Goal: Information Seeking & Learning: Check status

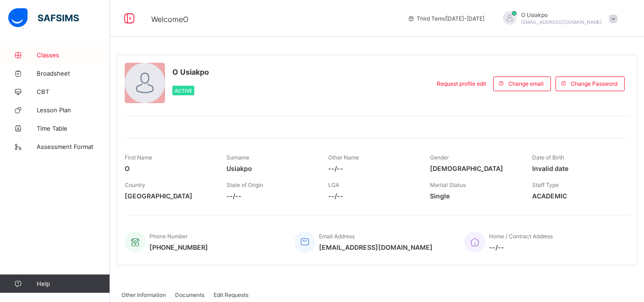
click at [60, 55] on span "Classes" at bounding box center [73, 54] width 73 height 7
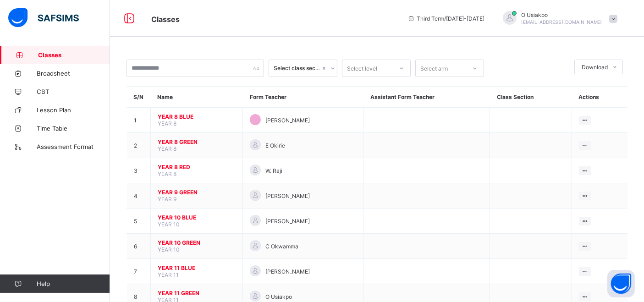
scroll to position [28, 0]
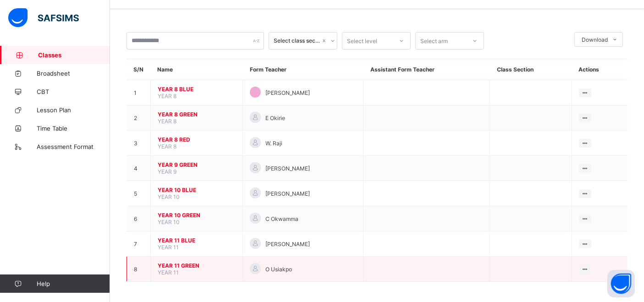
click at [179, 263] on span "YEAR 11 GREEN" at bounding box center [197, 265] width 78 height 7
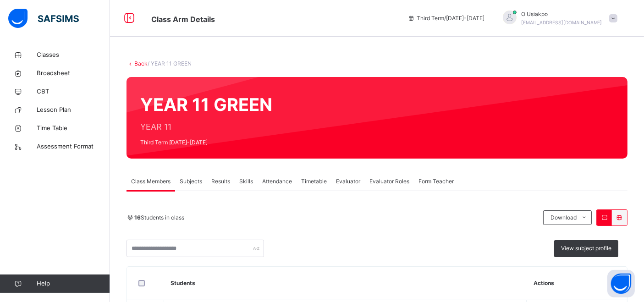
click at [217, 180] on span "Results" at bounding box center [220, 181] width 19 height 8
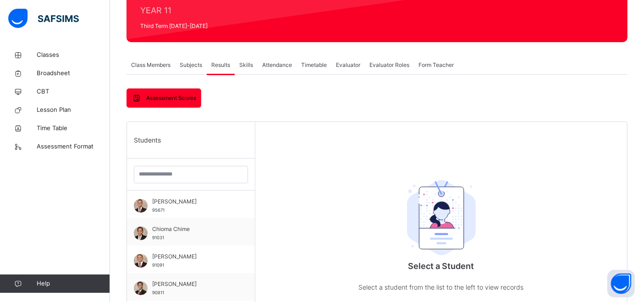
scroll to position [116, 0]
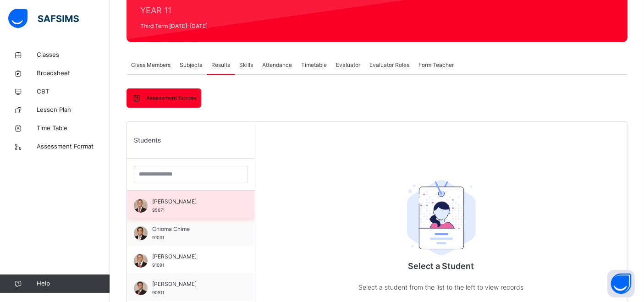
click at [195, 202] on span "[PERSON_NAME]" at bounding box center [193, 202] width 82 height 8
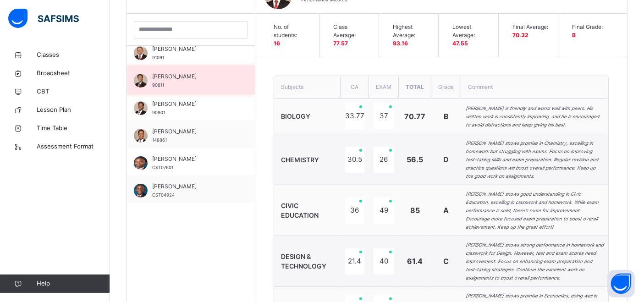
scroll to position [0, 0]
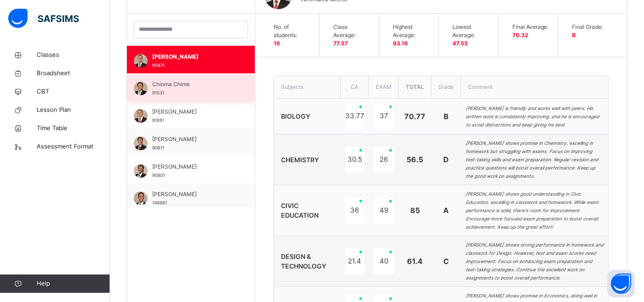
click at [193, 85] on span "Chioma Chime" at bounding box center [193, 84] width 82 height 8
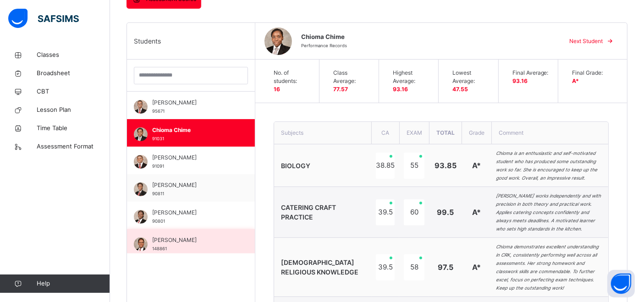
scroll to position [216, 0]
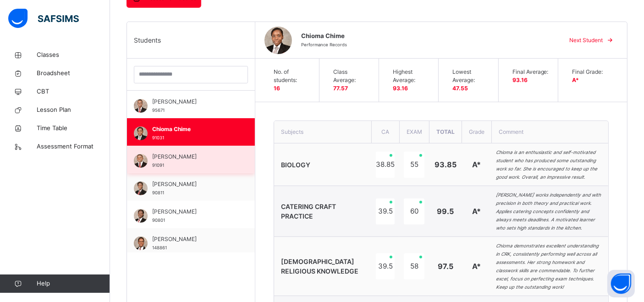
click at [183, 161] on div "[PERSON_NAME] 91091" at bounding box center [193, 161] width 82 height 17
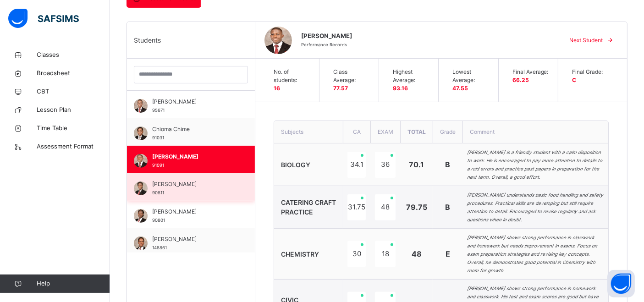
click at [198, 180] on span "[PERSON_NAME]" at bounding box center [193, 184] width 82 height 8
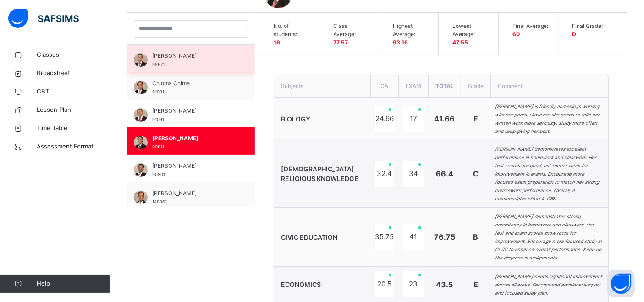
scroll to position [263, 0]
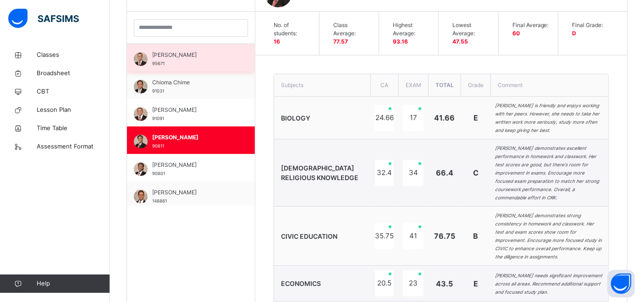
click at [186, 55] on span "[PERSON_NAME]" at bounding box center [193, 55] width 82 height 8
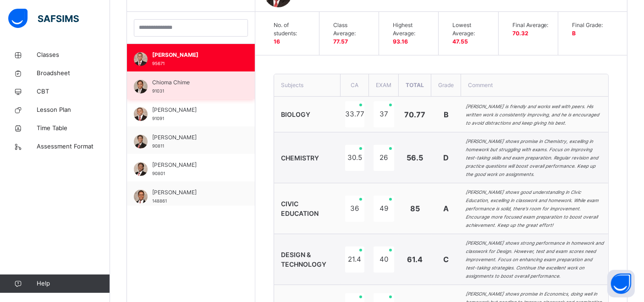
click at [183, 80] on span "Chioma Chime" at bounding box center [193, 82] width 82 height 8
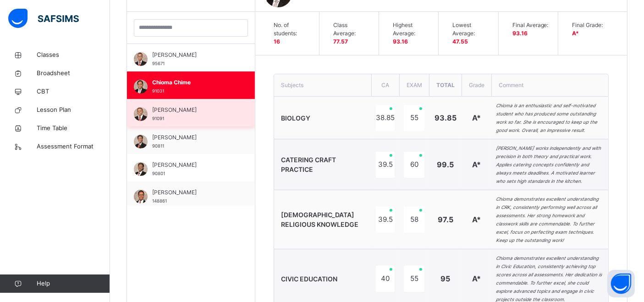
click at [187, 118] on div "[PERSON_NAME] 91091" at bounding box center [193, 114] width 82 height 17
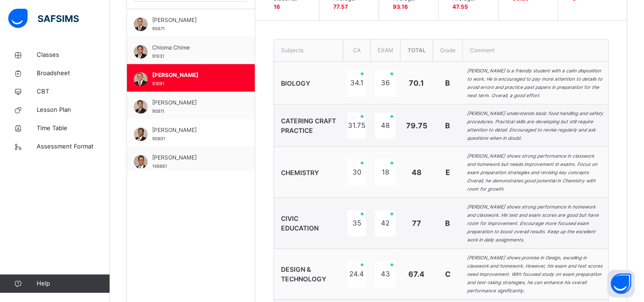
scroll to position [326, 0]
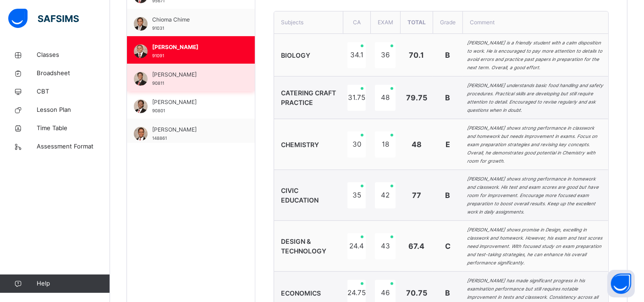
click at [174, 77] on span "[PERSON_NAME]" at bounding box center [193, 75] width 82 height 8
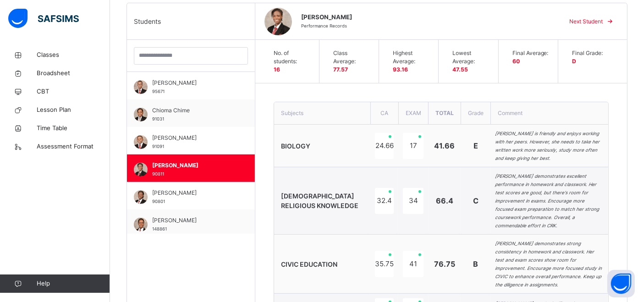
scroll to position [236, 0]
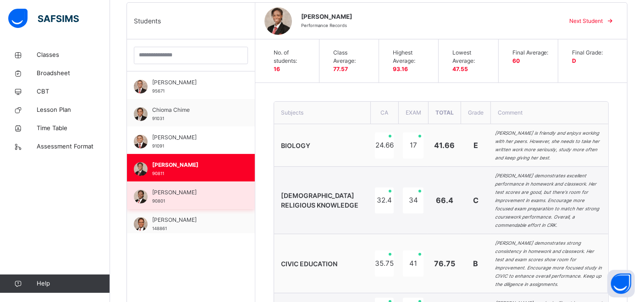
click at [213, 195] on div "[PERSON_NAME] 90801" at bounding box center [193, 197] width 82 height 17
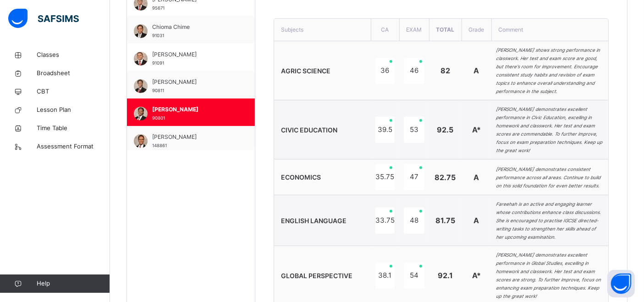
scroll to position [318, 0]
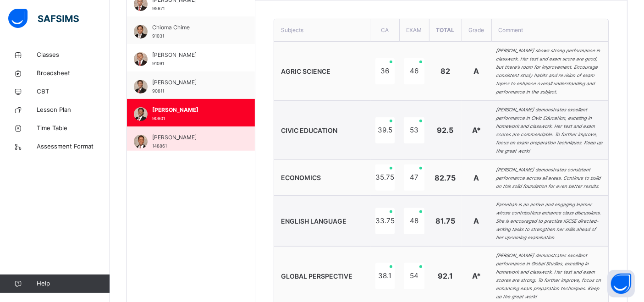
click at [214, 136] on span "[PERSON_NAME]" at bounding box center [193, 137] width 82 height 8
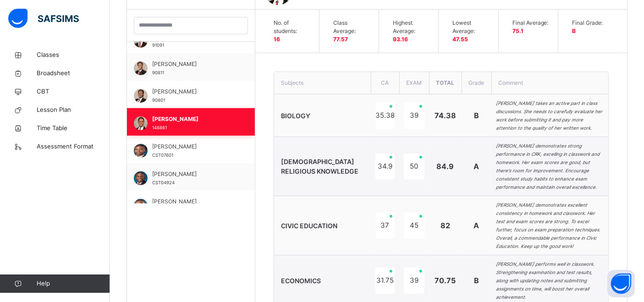
scroll to position [73, 0]
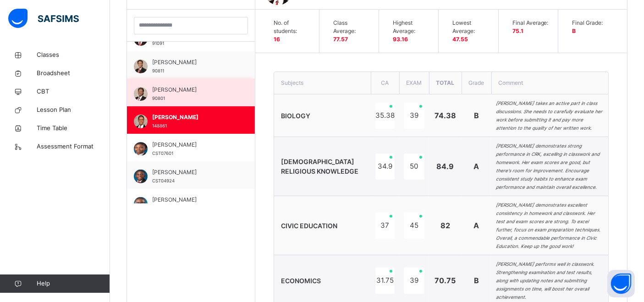
click at [195, 92] on span "[PERSON_NAME]" at bounding box center [193, 90] width 82 height 8
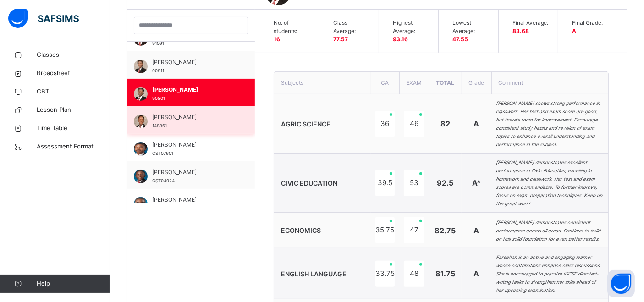
click at [195, 121] on div "[PERSON_NAME] 148861" at bounding box center [193, 121] width 82 height 17
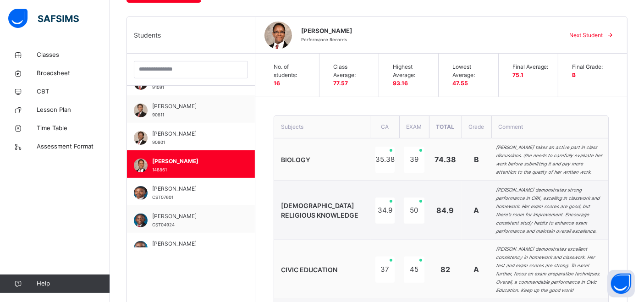
scroll to position [211, 0]
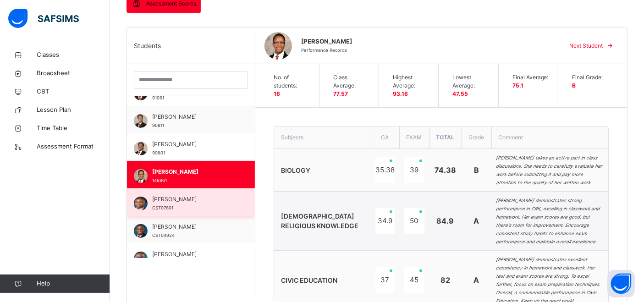
click at [180, 200] on span "[PERSON_NAME]" at bounding box center [193, 199] width 82 height 8
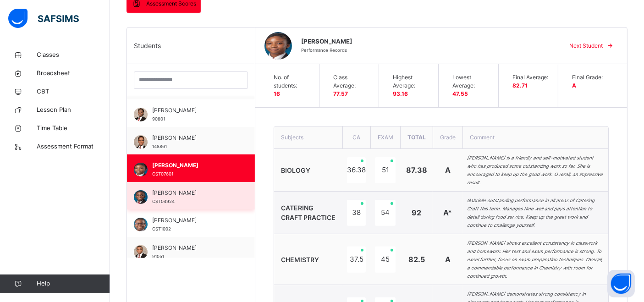
scroll to position [107, 0]
click at [177, 189] on span "[PERSON_NAME]" at bounding box center [193, 193] width 82 height 8
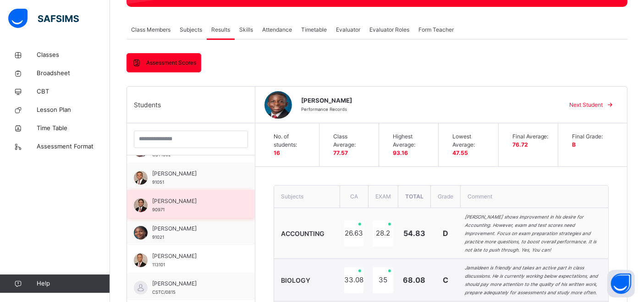
scroll to position [197, 0]
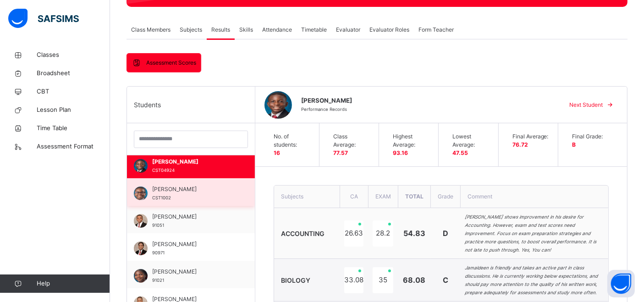
click at [190, 191] on span "[PERSON_NAME]" at bounding box center [193, 189] width 82 height 8
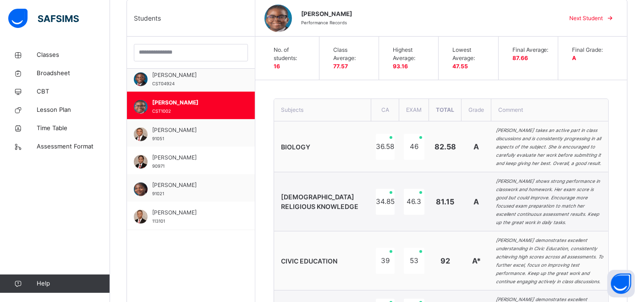
scroll to position [238, 0]
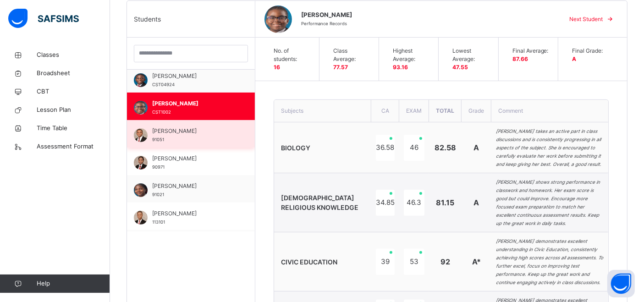
click at [183, 129] on span "[PERSON_NAME]" at bounding box center [193, 131] width 82 height 8
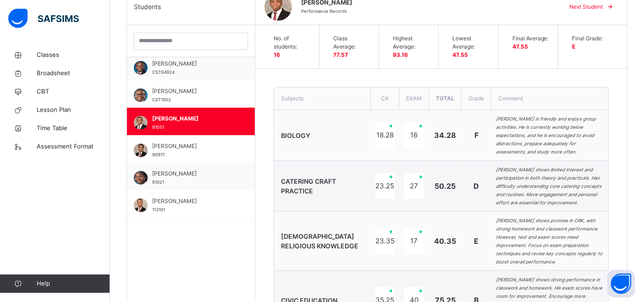
scroll to position [244, 0]
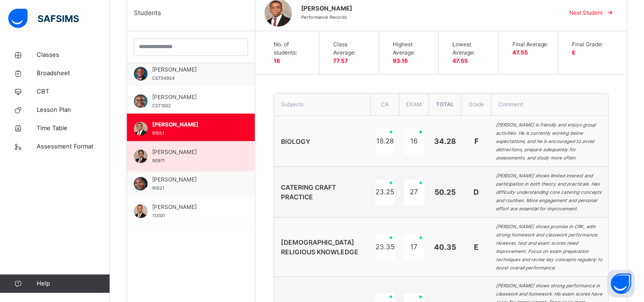
click at [206, 151] on span "[PERSON_NAME]" at bounding box center [193, 152] width 82 height 8
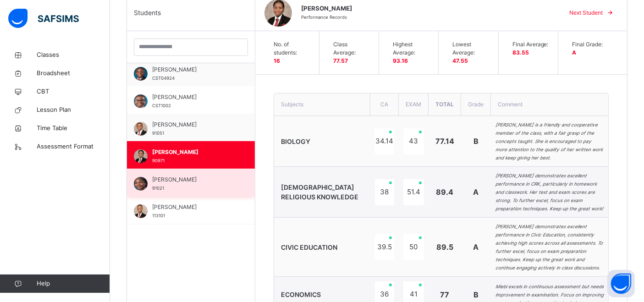
click at [211, 183] on div "[PERSON_NAME] 91021" at bounding box center [193, 184] width 82 height 17
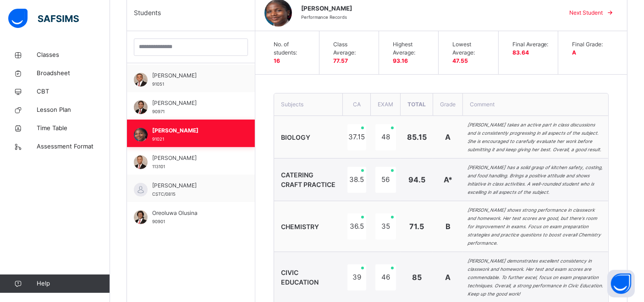
scroll to position [248, 0]
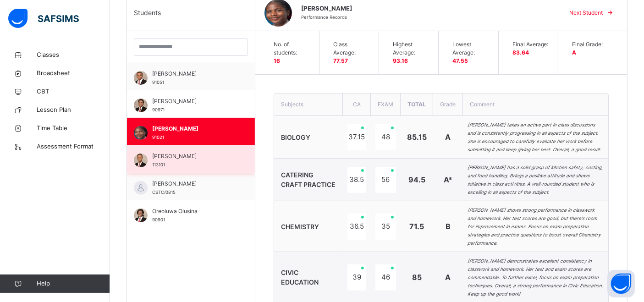
click at [205, 154] on span "[PERSON_NAME]" at bounding box center [193, 156] width 82 height 8
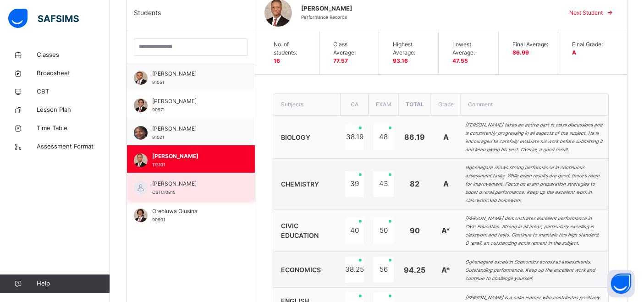
click at [196, 189] on div "[PERSON_NAME] CSTC/0815" at bounding box center [193, 188] width 82 height 17
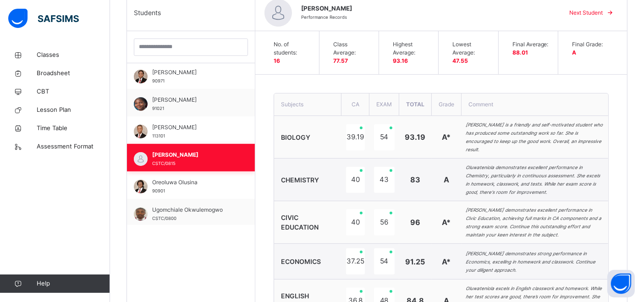
scroll to position [278, 0]
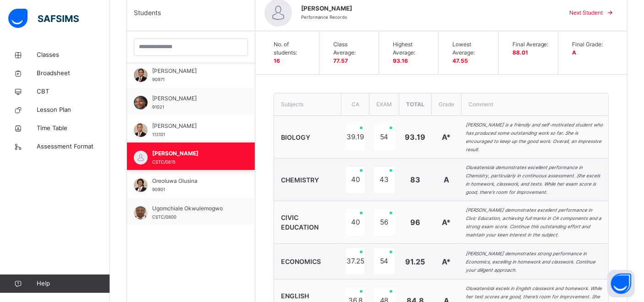
click at [196, 189] on div "Oreoluwa Olusina 90901" at bounding box center [193, 185] width 82 height 17
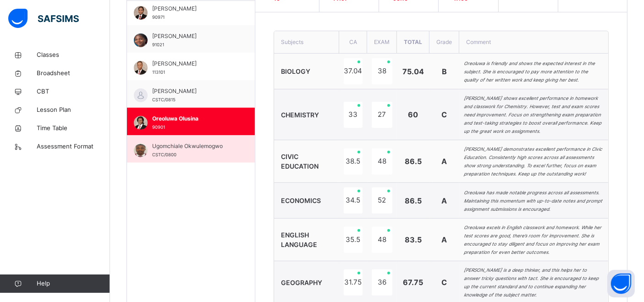
scroll to position [306, 0]
click at [210, 147] on span "Ugomchiale Okwulemogwo" at bounding box center [193, 147] width 82 height 8
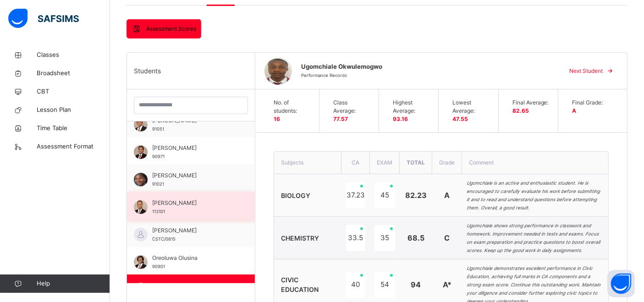
scroll to position [259, 0]
click at [189, 212] on div "Oghenegare Adasen 113101" at bounding box center [193, 208] width 82 height 17
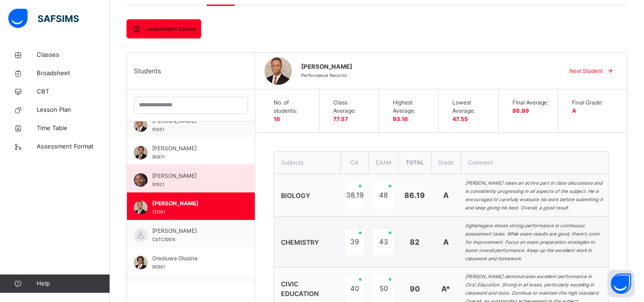
click at [188, 180] on div "[PERSON_NAME] 91021" at bounding box center [193, 180] width 82 height 17
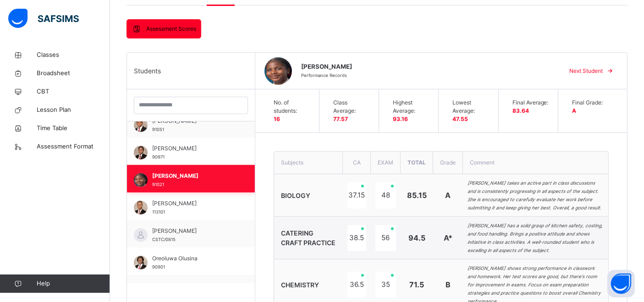
scroll to position [227, 0]
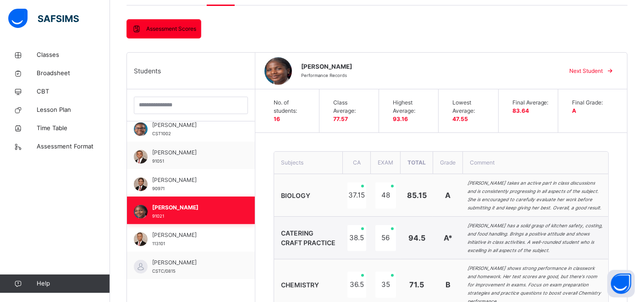
click at [188, 180] on span "[PERSON_NAME]" at bounding box center [193, 180] width 82 height 8
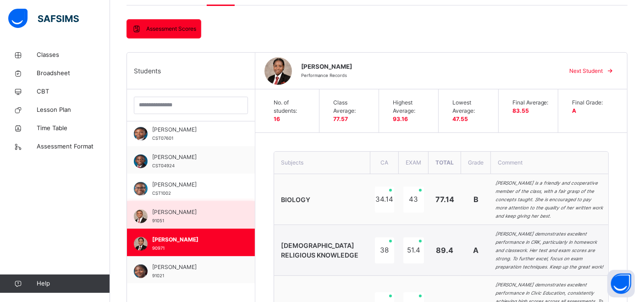
scroll to position [167, 0]
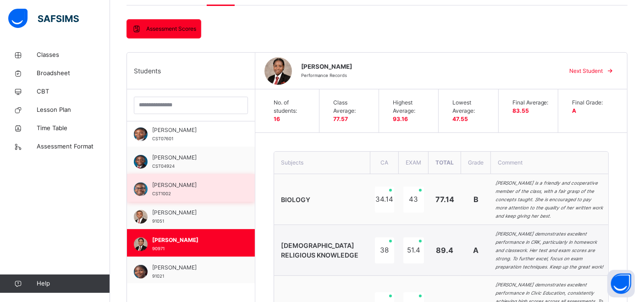
click at [188, 183] on span "[PERSON_NAME]" at bounding box center [193, 185] width 82 height 8
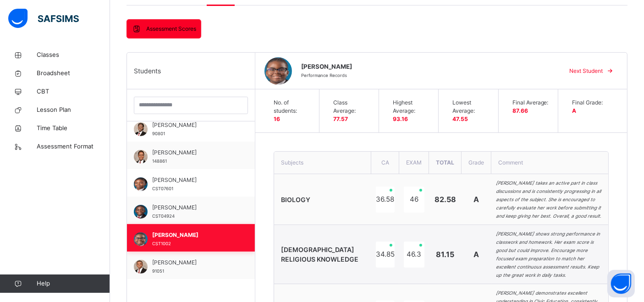
scroll to position [116, 0]
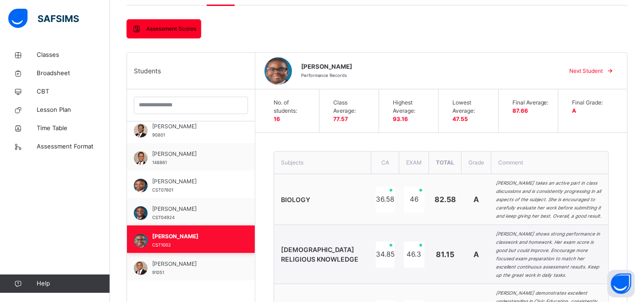
click at [188, 183] on span "[PERSON_NAME]" at bounding box center [193, 181] width 82 height 8
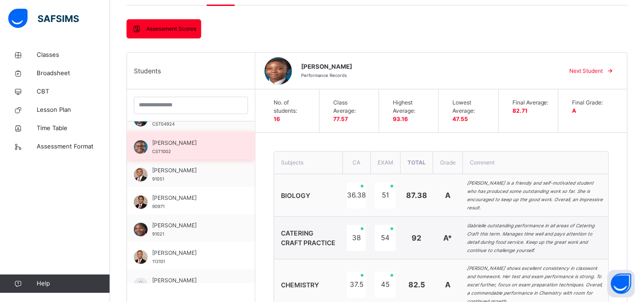
scroll to position [278, 0]
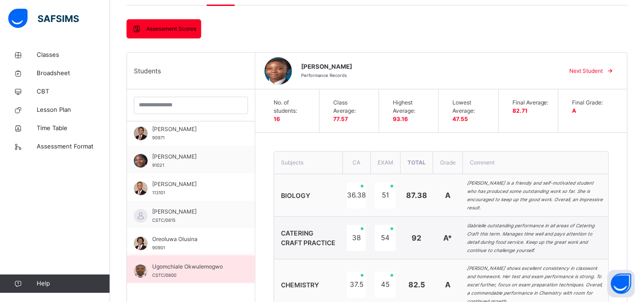
click at [199, 263] on span "Ugomchiale Okwulemogwo" at bounding box center [193, 267] width 82 height 8
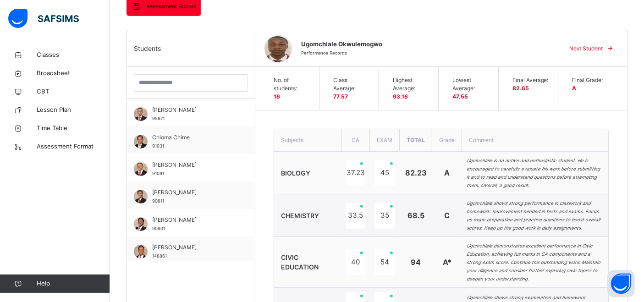
scroll to position [210, 0]
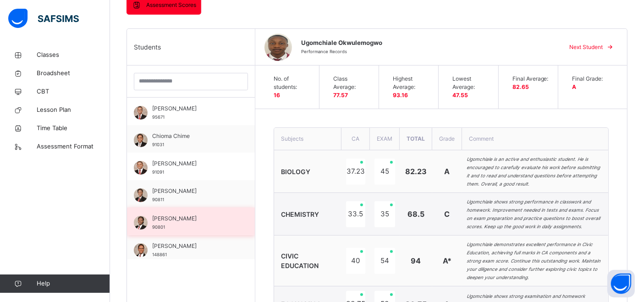
click at [204, 217] on span "[PERSON_NAME]" at bounding box center [193, 219] width 82 height 8
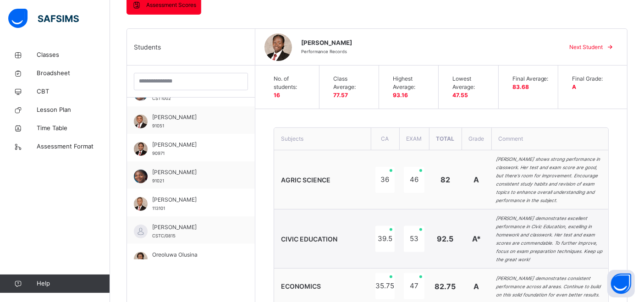
scroll to position [239, 0]
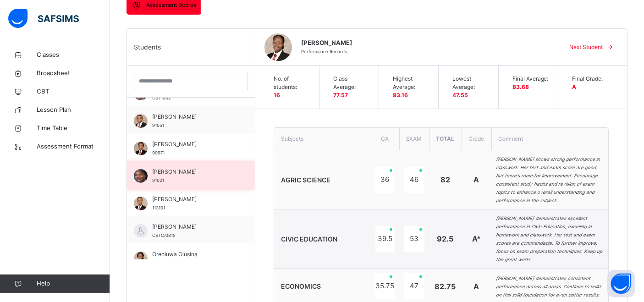
click at [198, 172] on span "[PERSON_NAME]" at bounding box center [193, 172] width 82 height 8
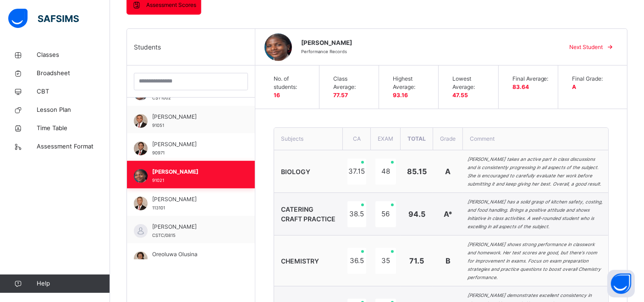
click at [198, 171] on span "[PERSON_NAME]" at bounding box center [193, 172] width 82 height 8
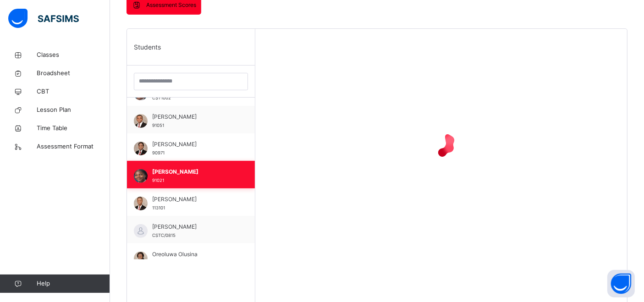
click at [198, 171] on span "[PERSON_NAME]" at bounding box center [193, 172] width 82 height 8
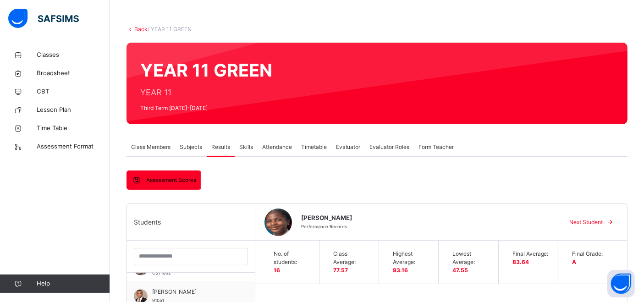
scroll to position [0, 0]
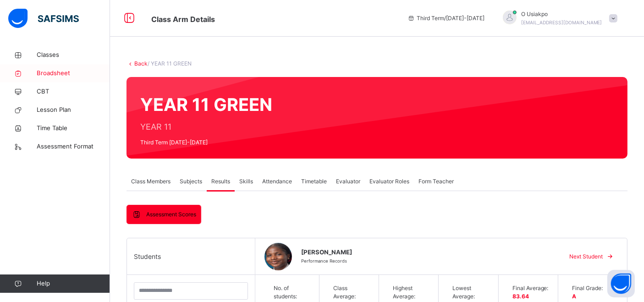
click at [53, 73] on span "Broadsheet" at bounding box center [73, 73] width 73 height 9
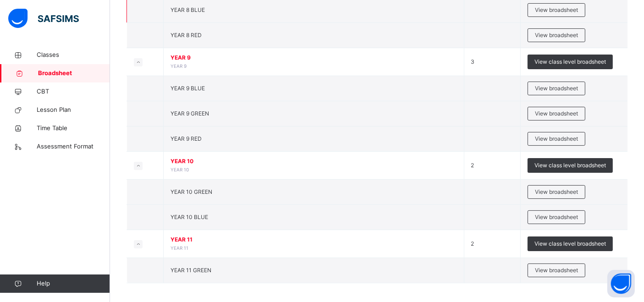
scroll to position [166, 0]
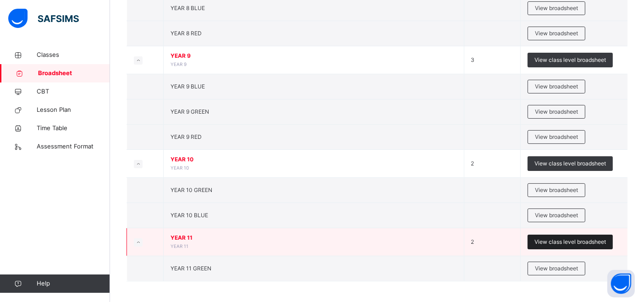
click at [561, 240] on span "View class level broadsheet" at bounding box center [571, 242] width 72 height 8
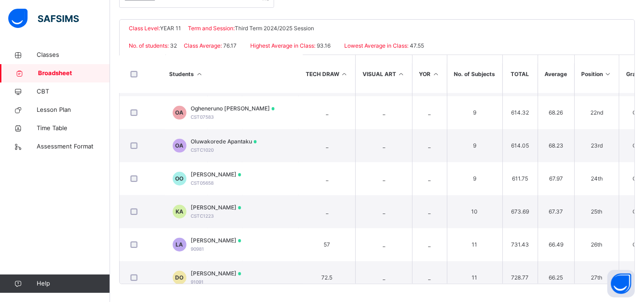
scroll to position [691, 1203]
